Goal: Obtain resource: Download file/media

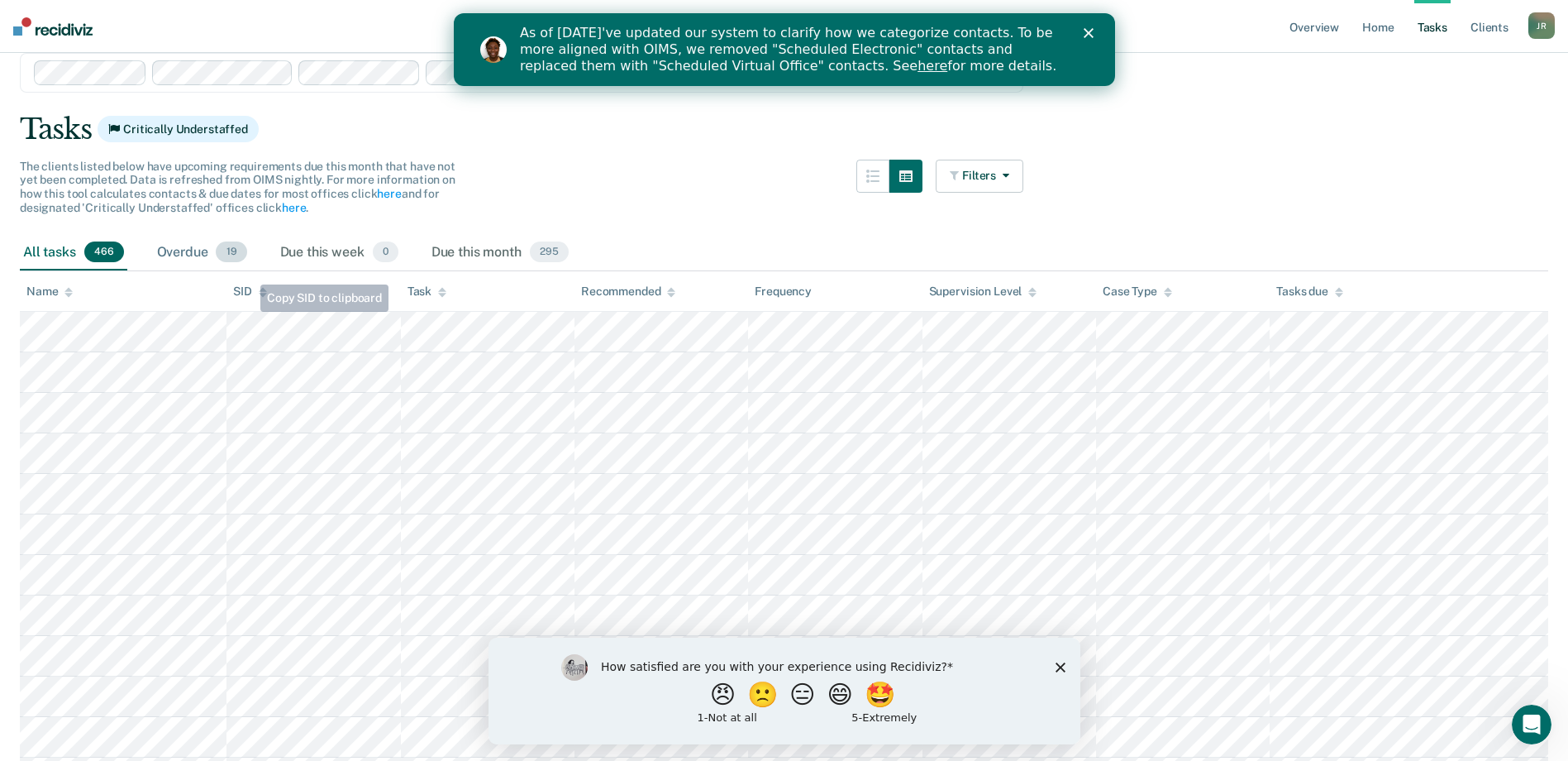
scroll to position [165, 0]
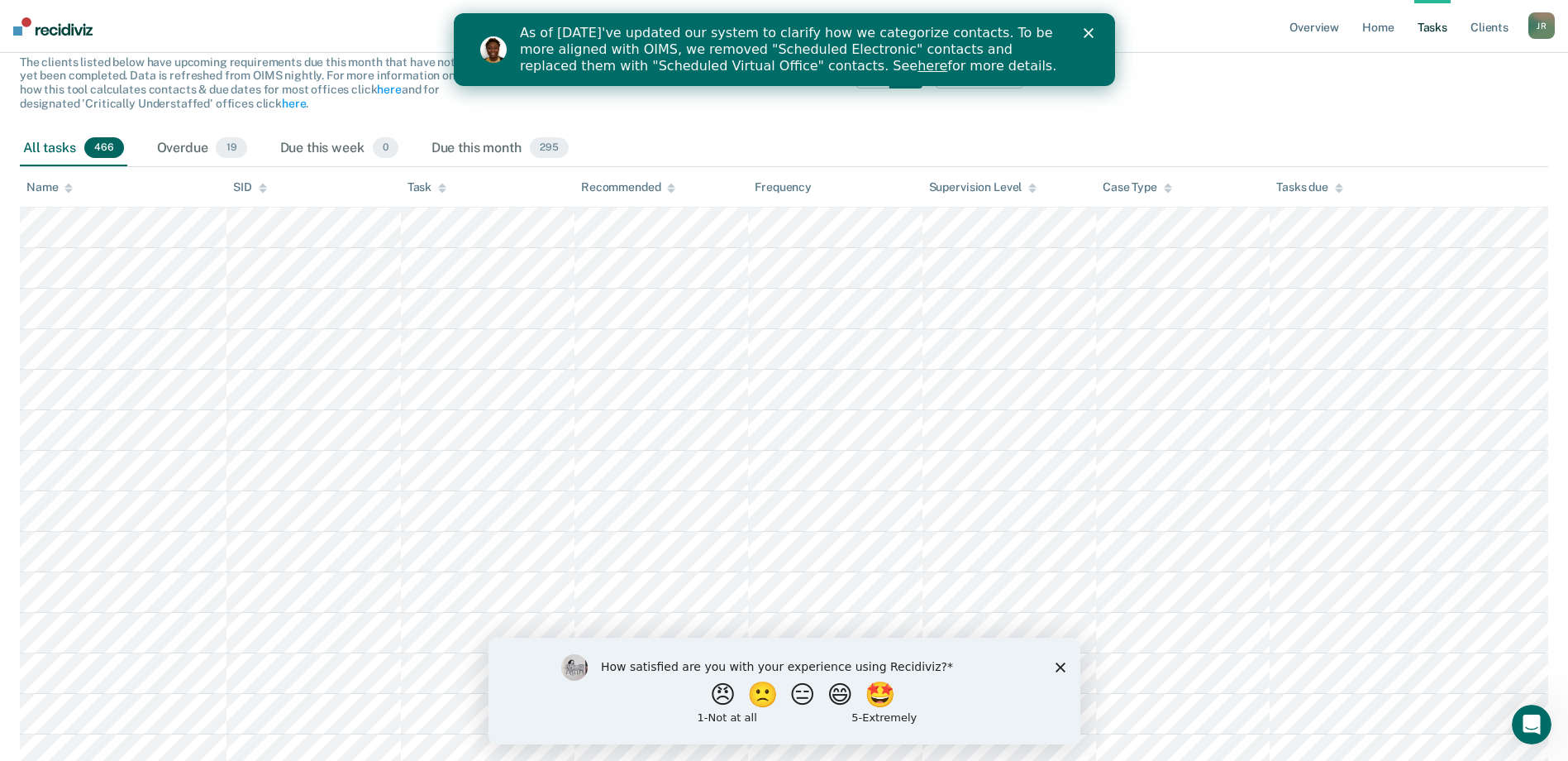
click at [1062, 666] on icon "Close survey" at bounding box center [1060, 667] width 10 height 10
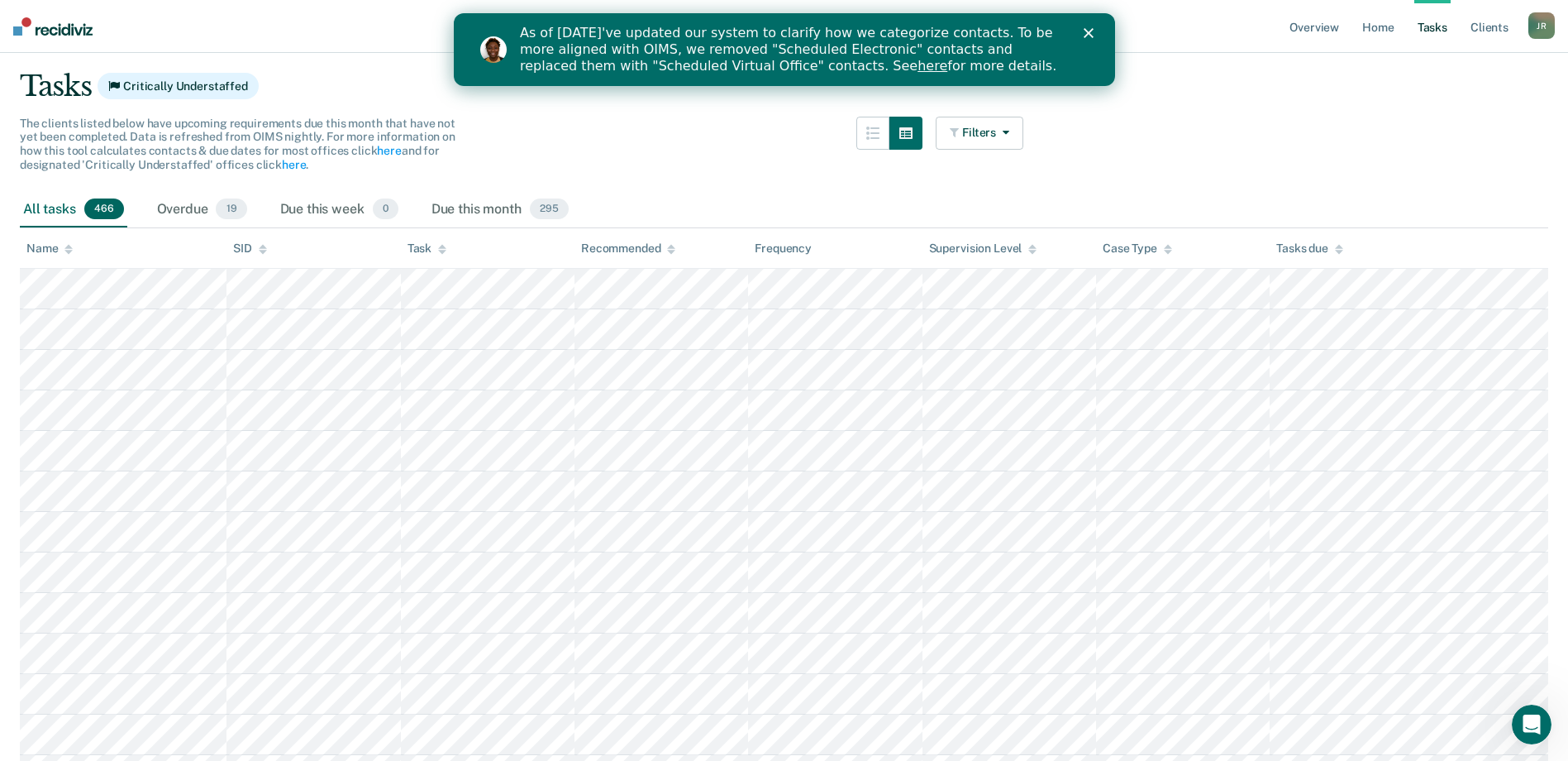
scroll to position [0, 0]
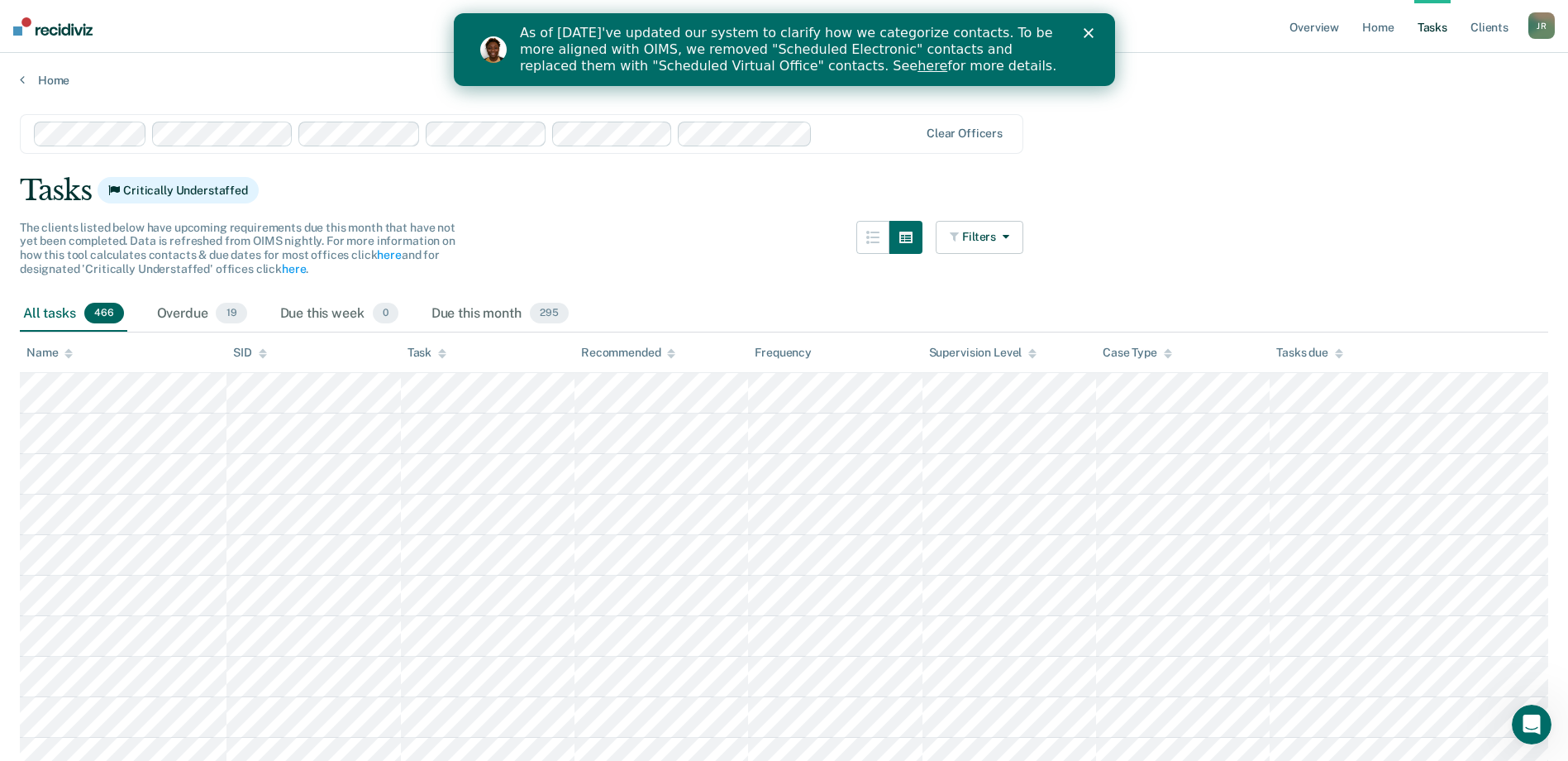
click at [1086, 30] on icon "Close" at bounding box center [1088, 34] width 10 height 10
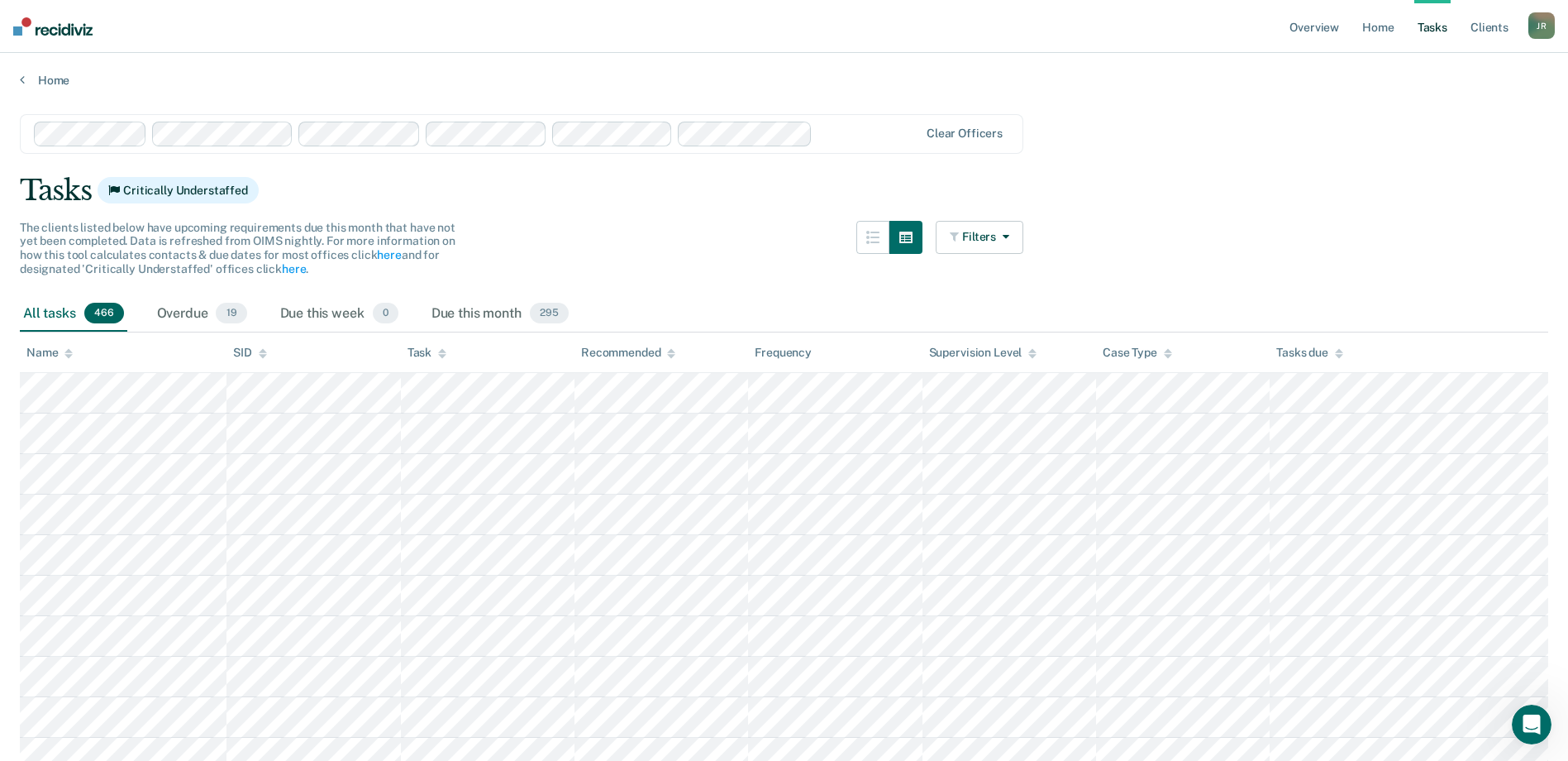
click at [1436, 26] on link "Tasks" at bounding box center [1432, 26] width 36 height 53
click at [1013, 242] on button "Filters" at bounding box center [979, 237] width 87 height 33
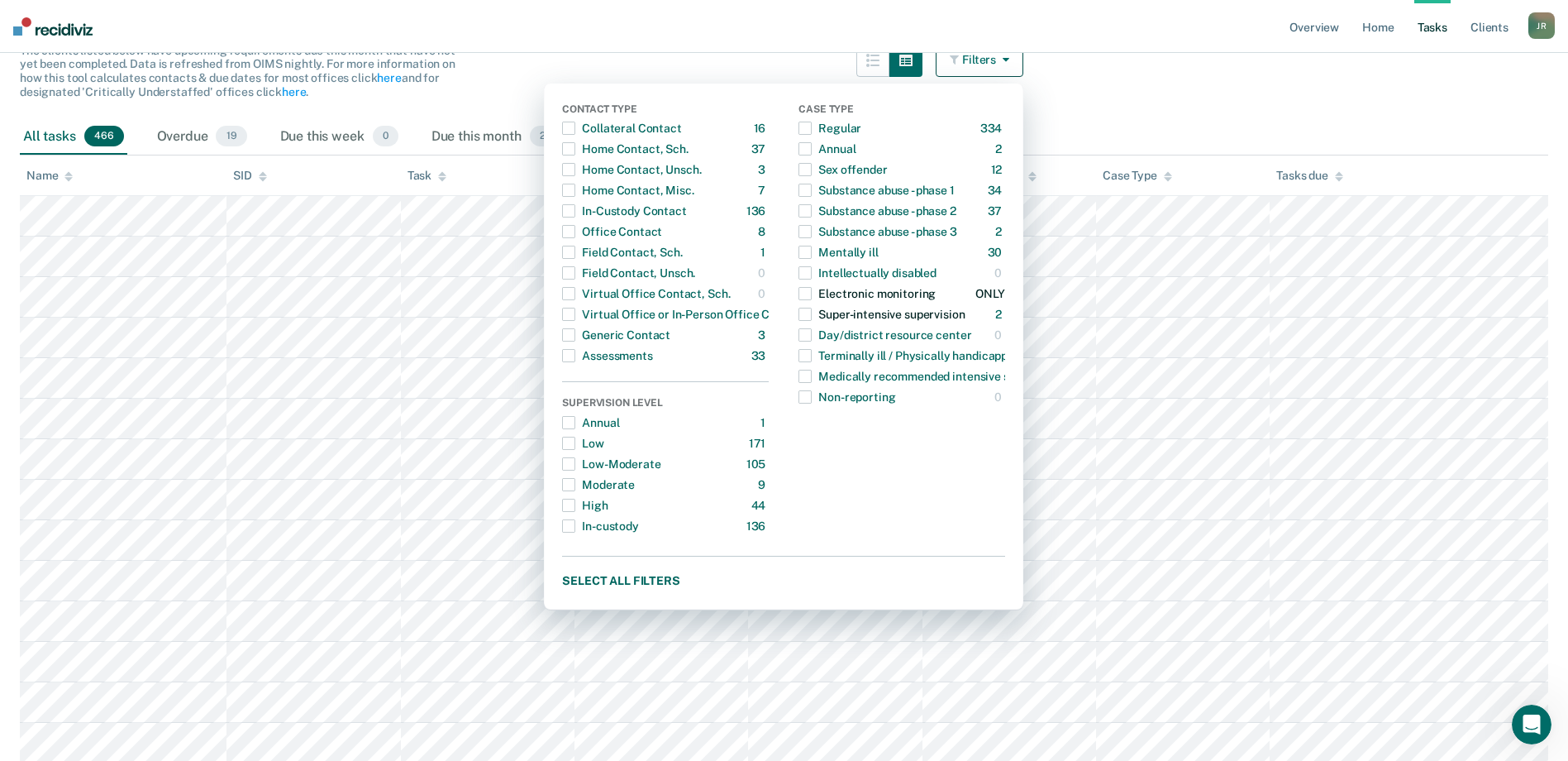
scroll to position [83, 0]
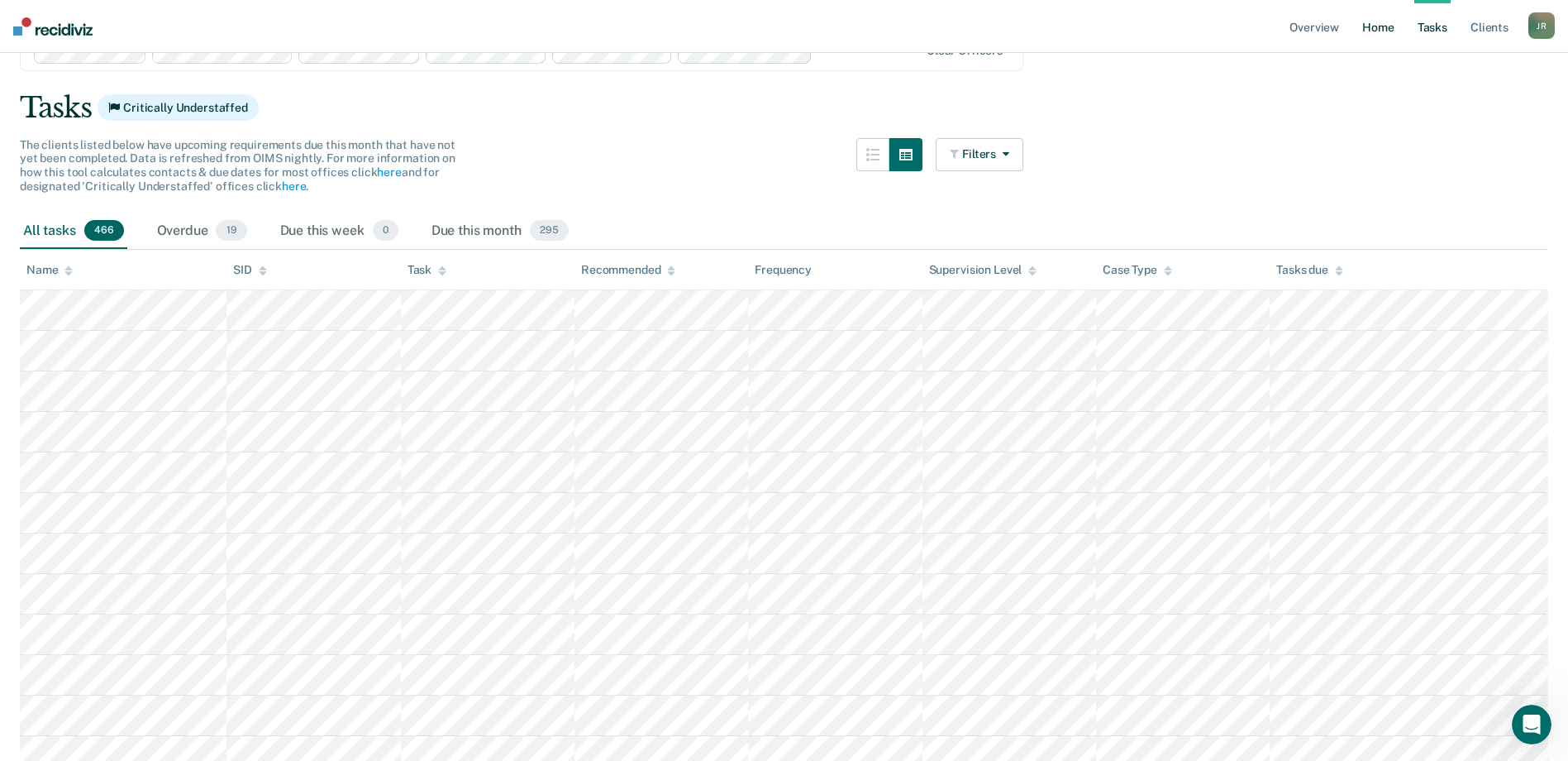
click at [1374, 27] on link "Home" at bounding box center [1378, 26] width 38 height 53
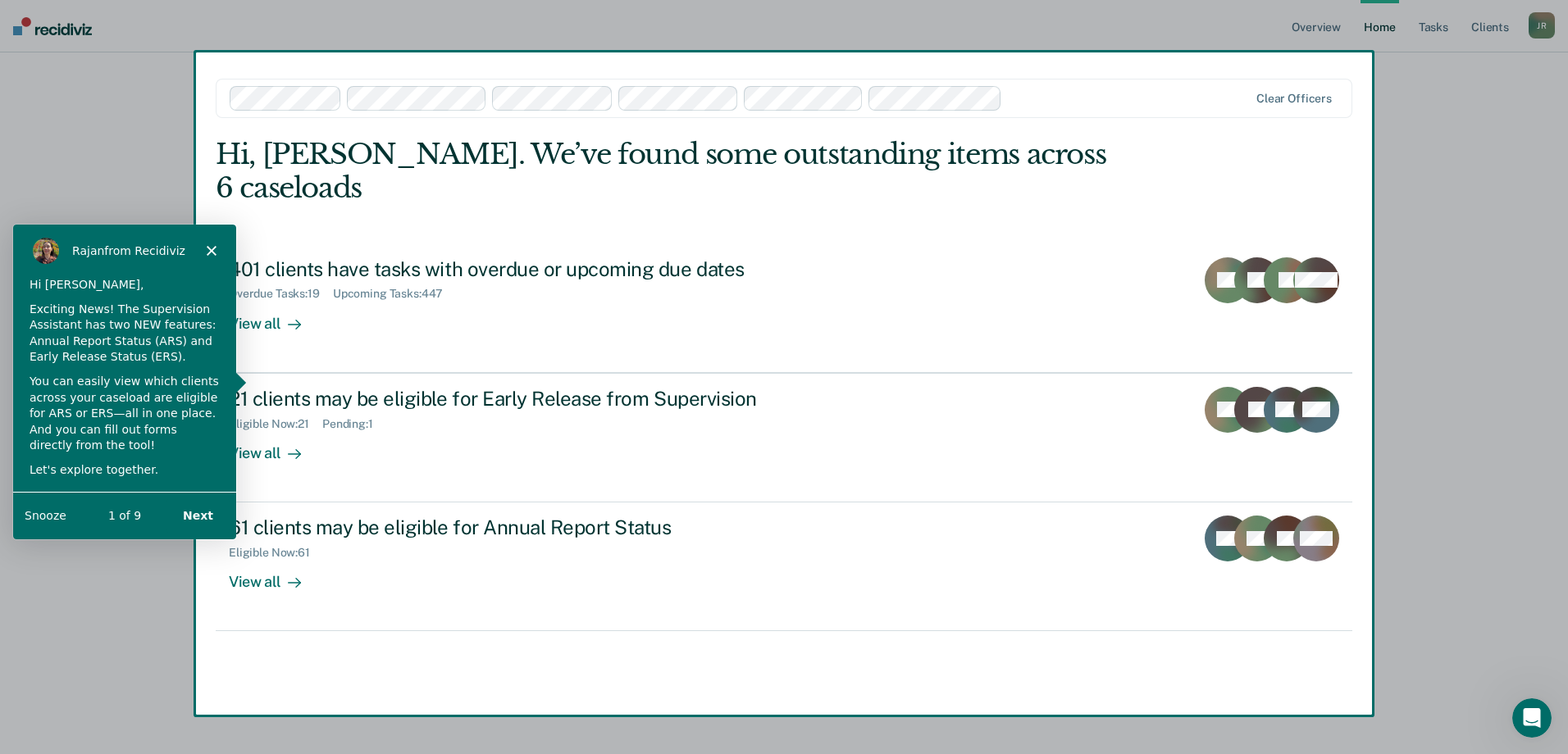
click at [210, 251] on icon "Close" at bounding box center [210, 249] width 10 height 10
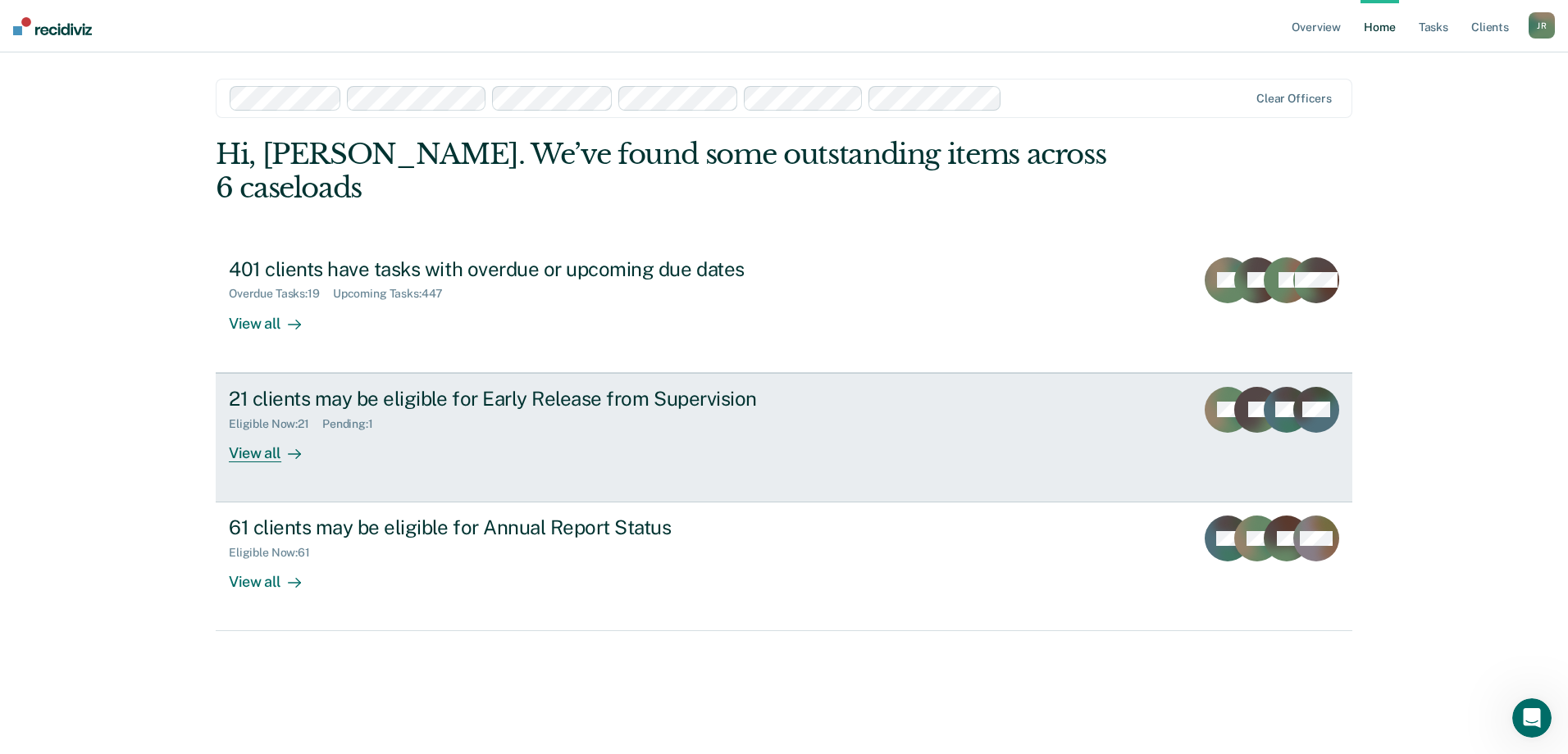
click at [259, 431] on div "View all" at bounding box center [275, 446] width 92 height 32
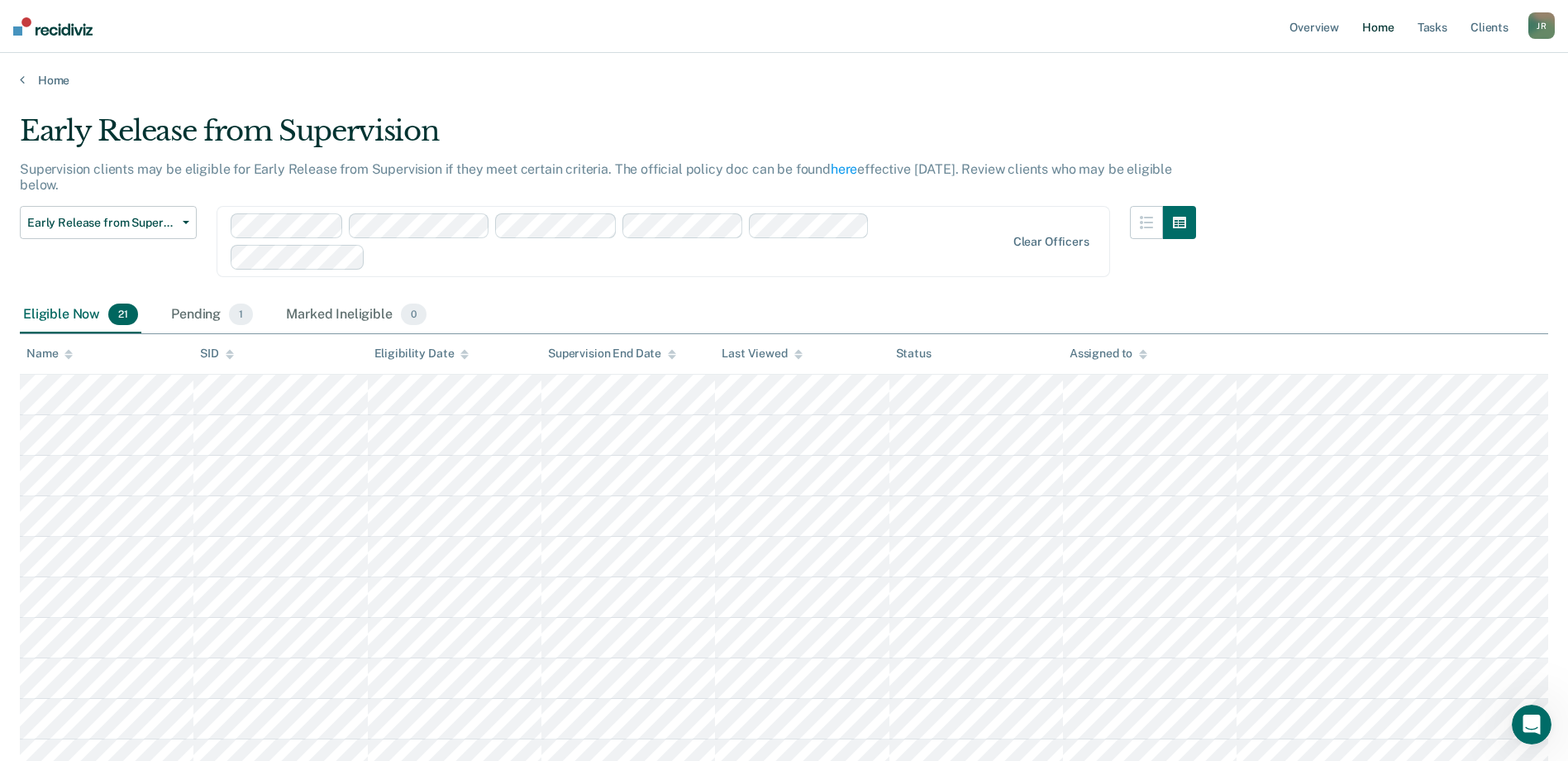
click at [1377, 29] on link "Home" at bounding box center [1378, 26] width 38 height 53
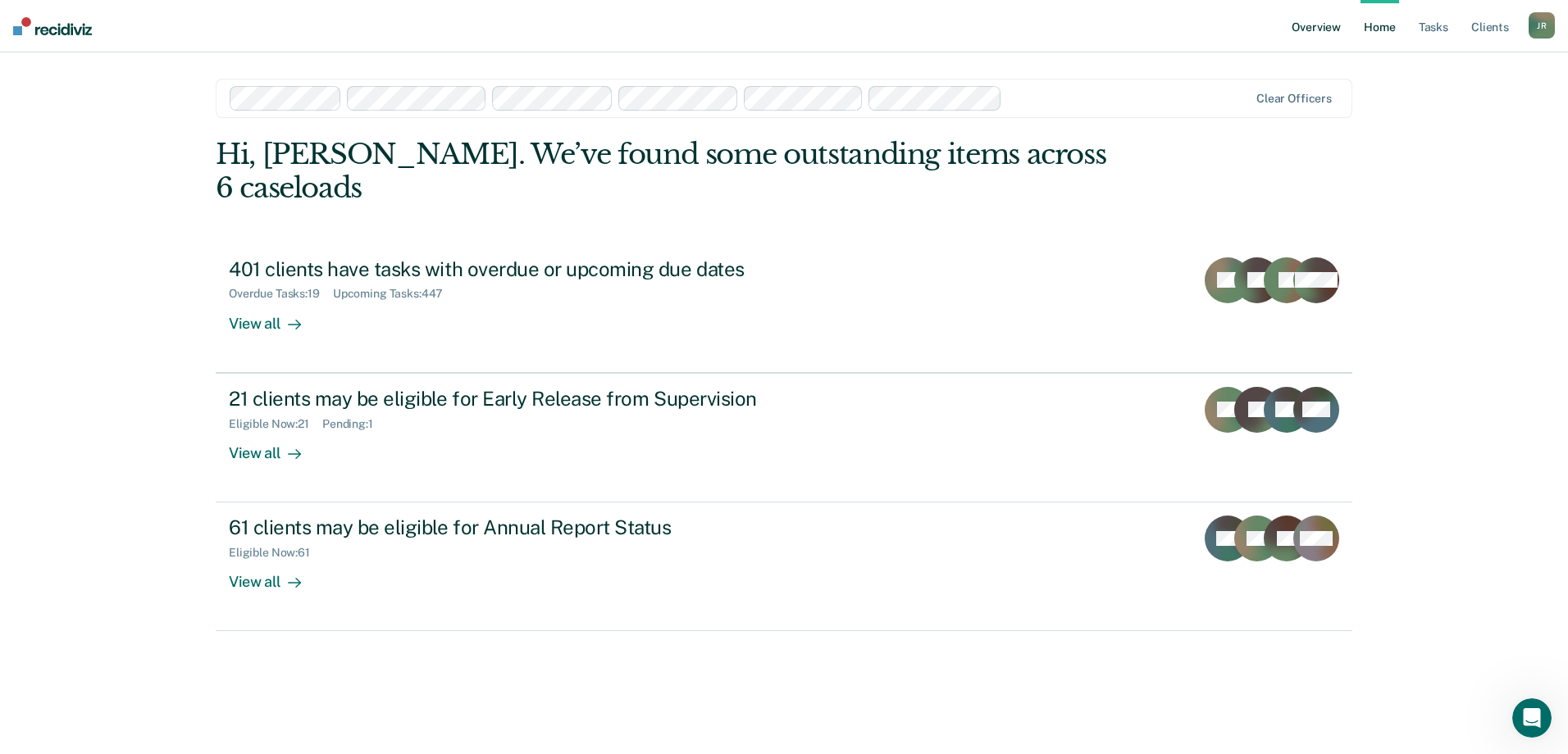
click at [1311, 25] on link "Overview" at bounding box center [1316, 26] width 56 height 52
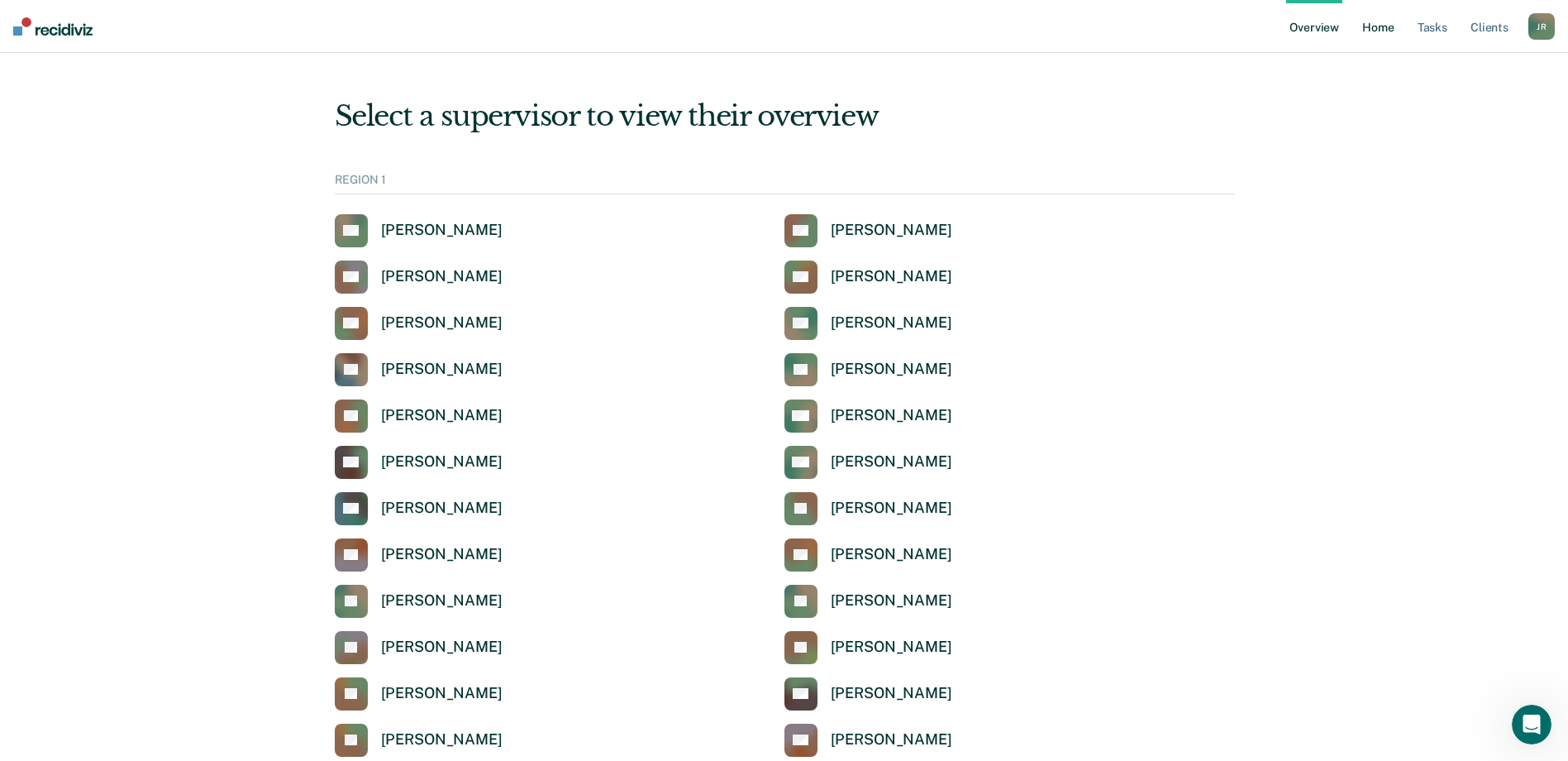
click at [1381, 29] on link "Home" at bounding box center [1378, 26] width 38 height 53
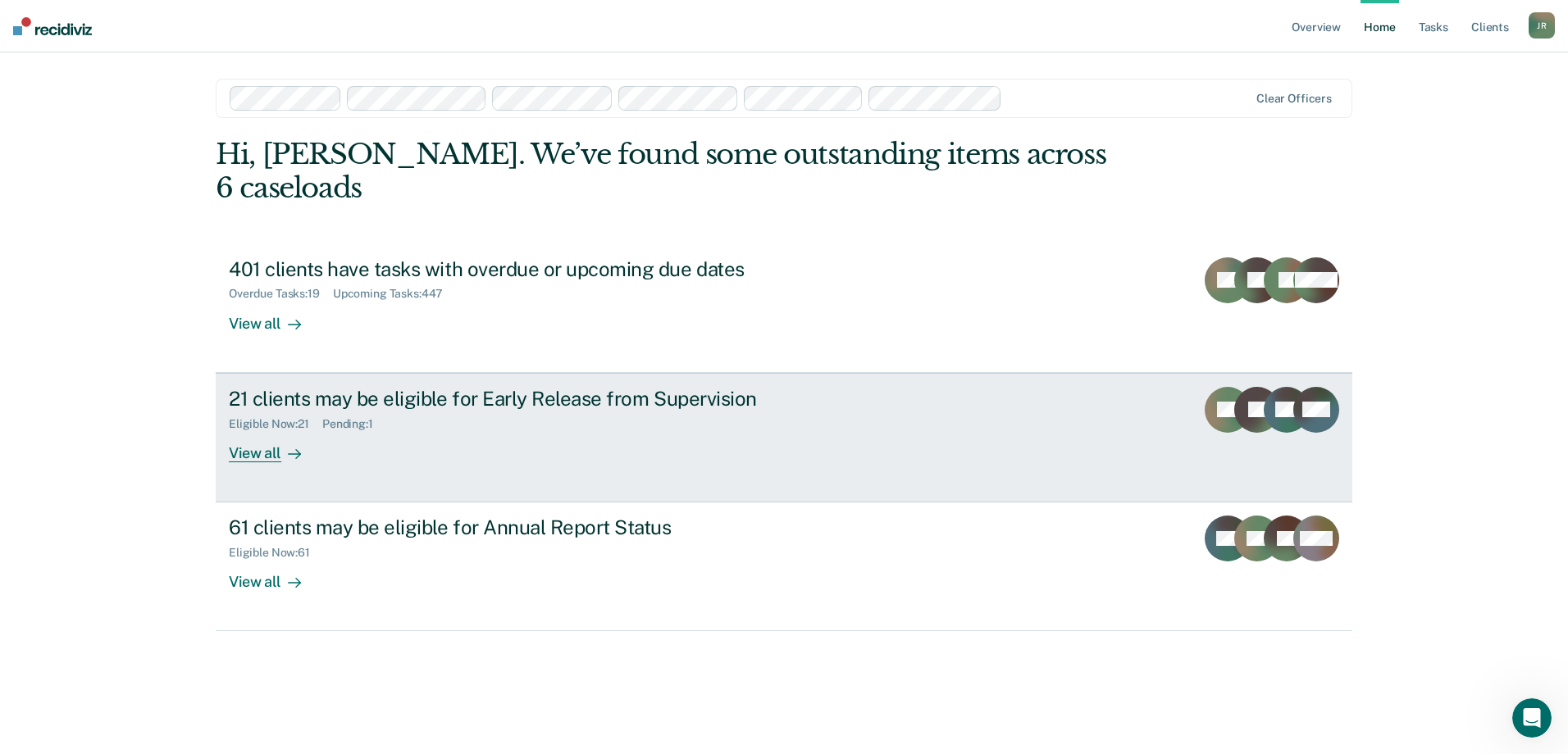
click at [278, 387] on div "21 clients may be eligible for Early Release from Supervision" at bounding box center [517, 398] width 576 height 24
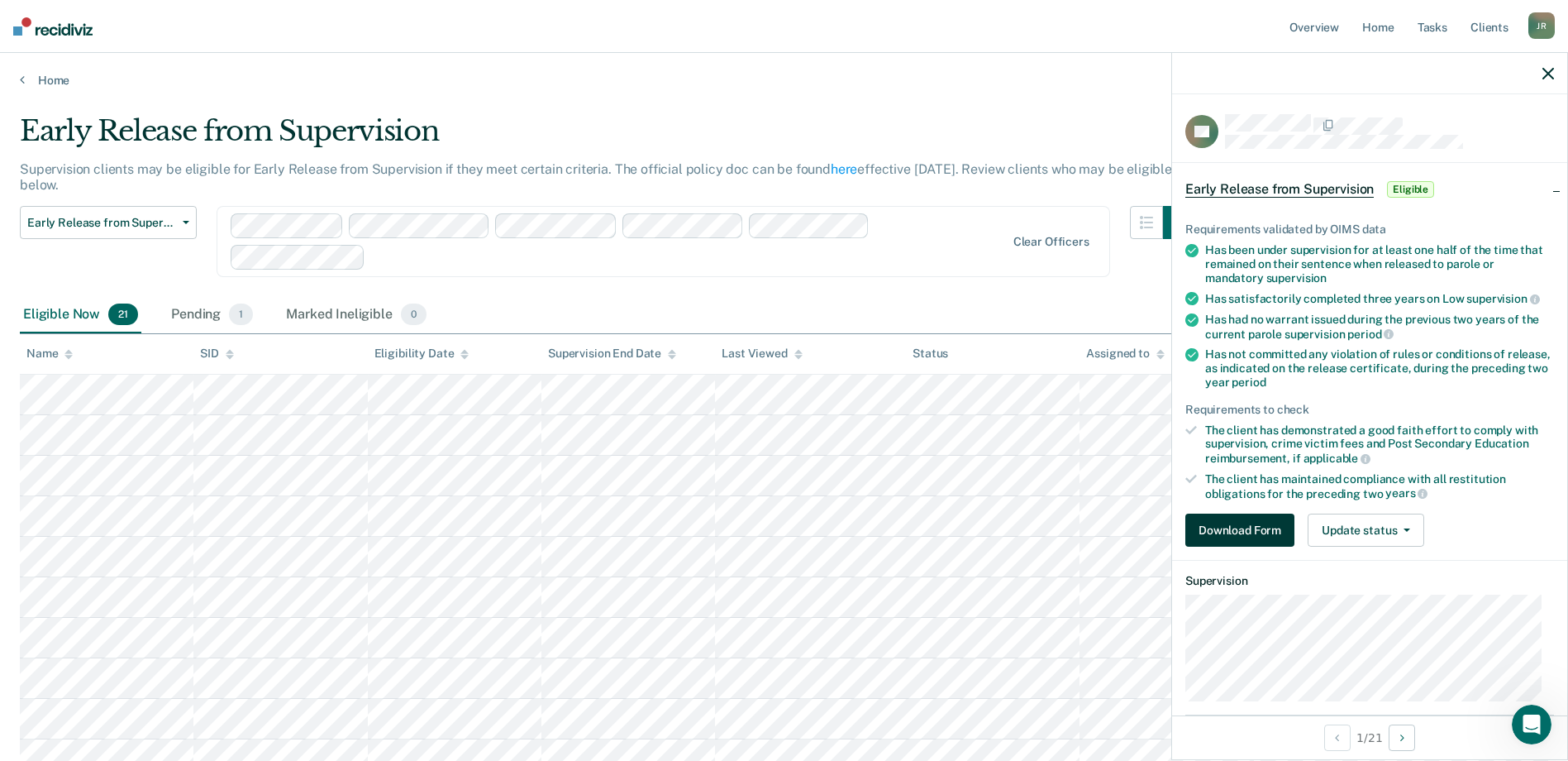
click at [1248, 528] on button "Download Form" at bounding box center [1240, 529] width 109 height 33
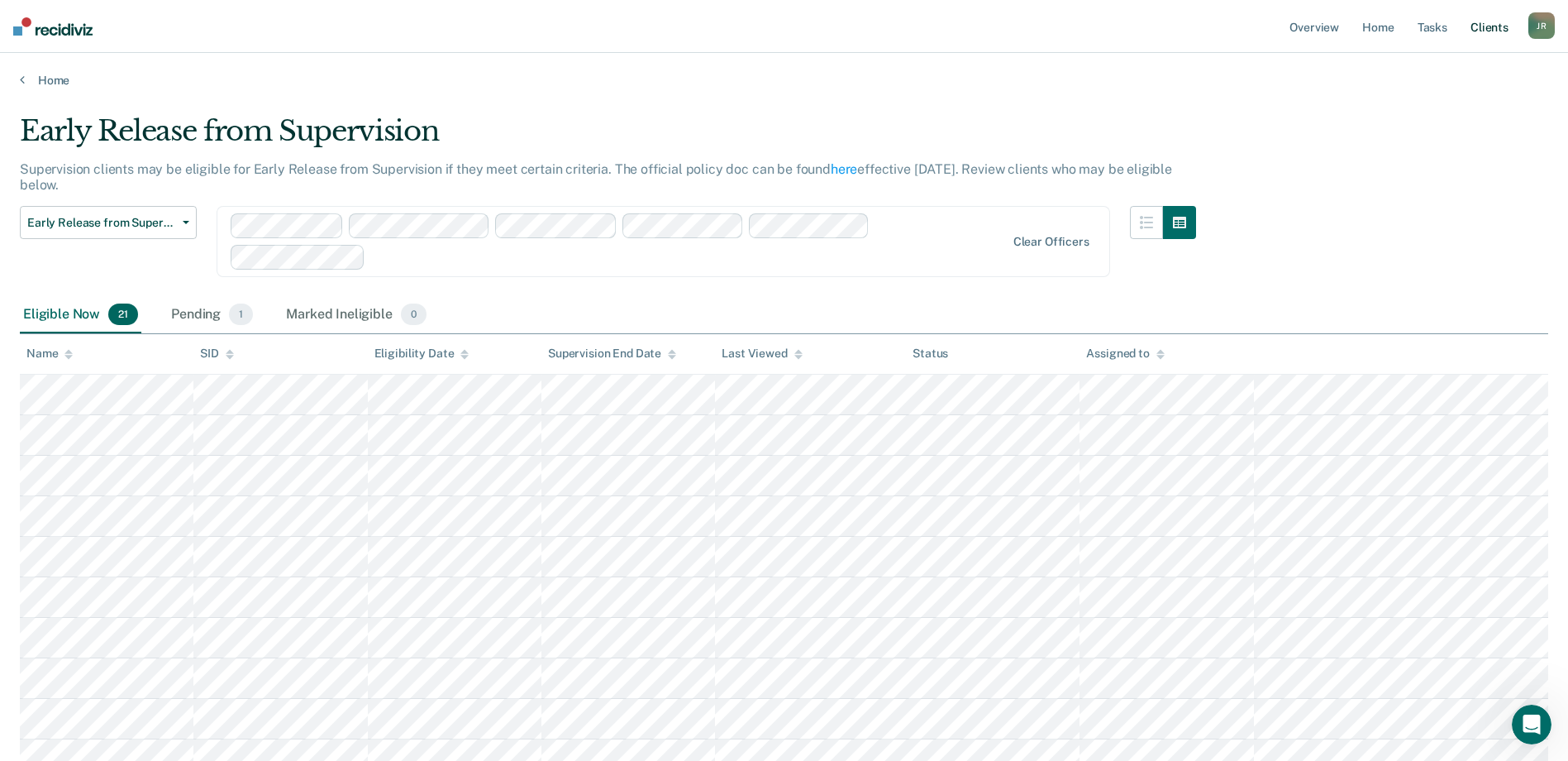
click at [1489, 28] on link "Client s" at bounding box center [1489, 26] width 44 height 53
